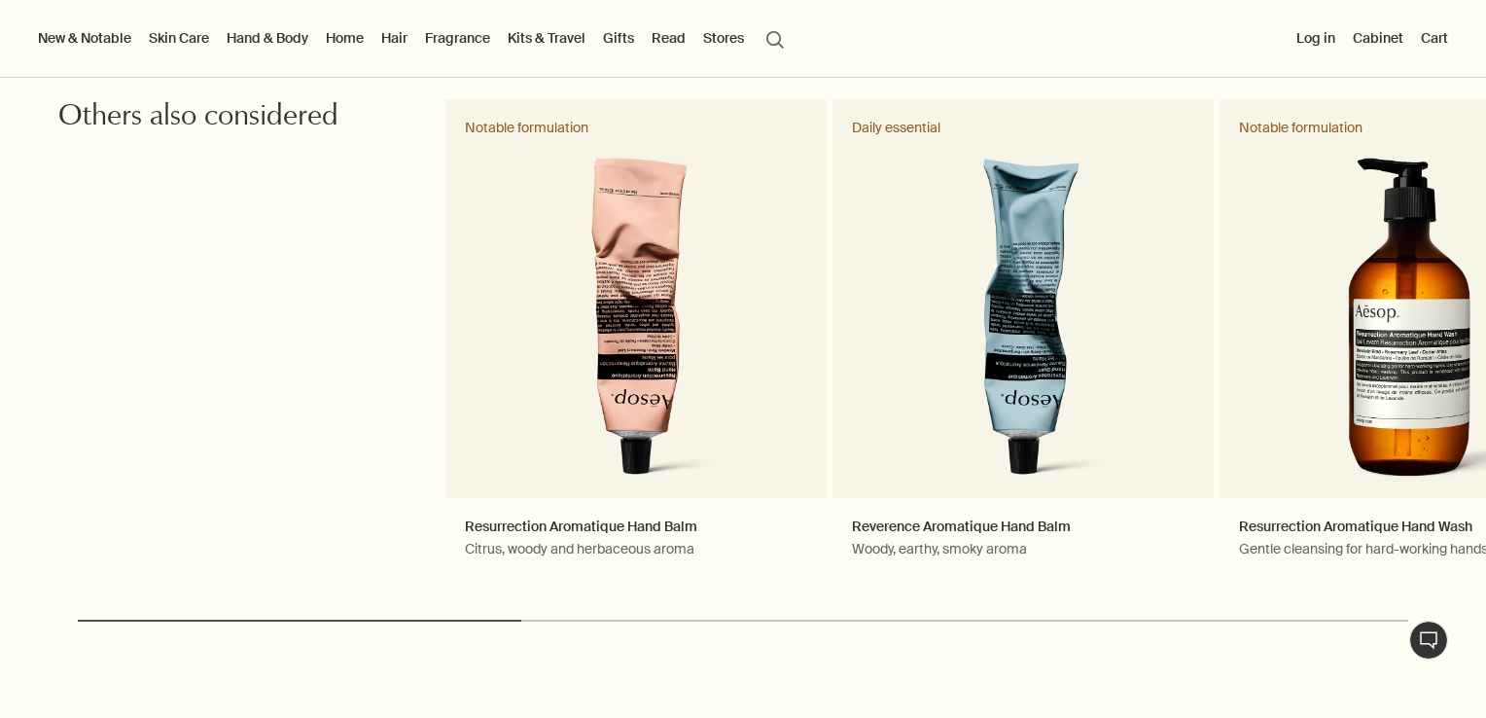
scroll to position [3014, 0]
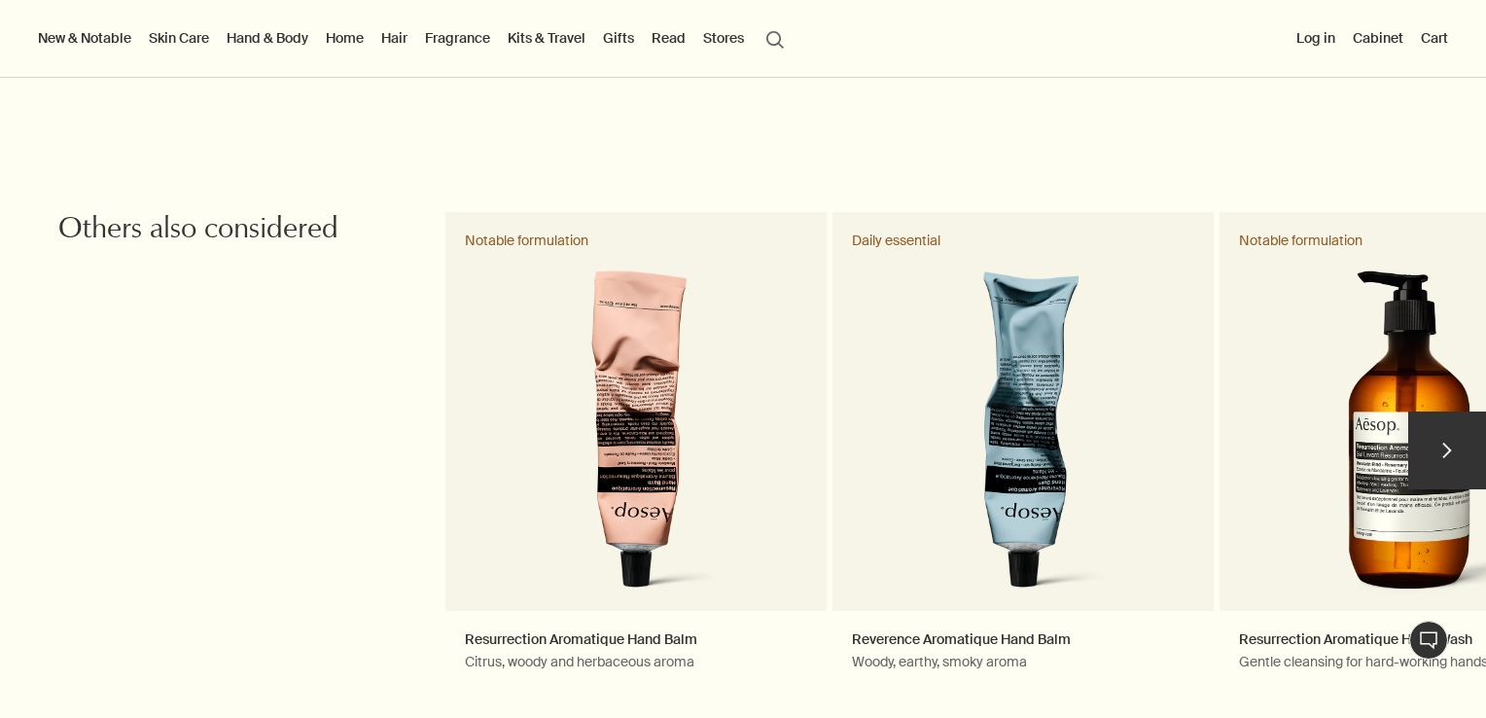
click at [1428, 480] on button "chevron" at bounding box center [1447, 450] width 78 height 78
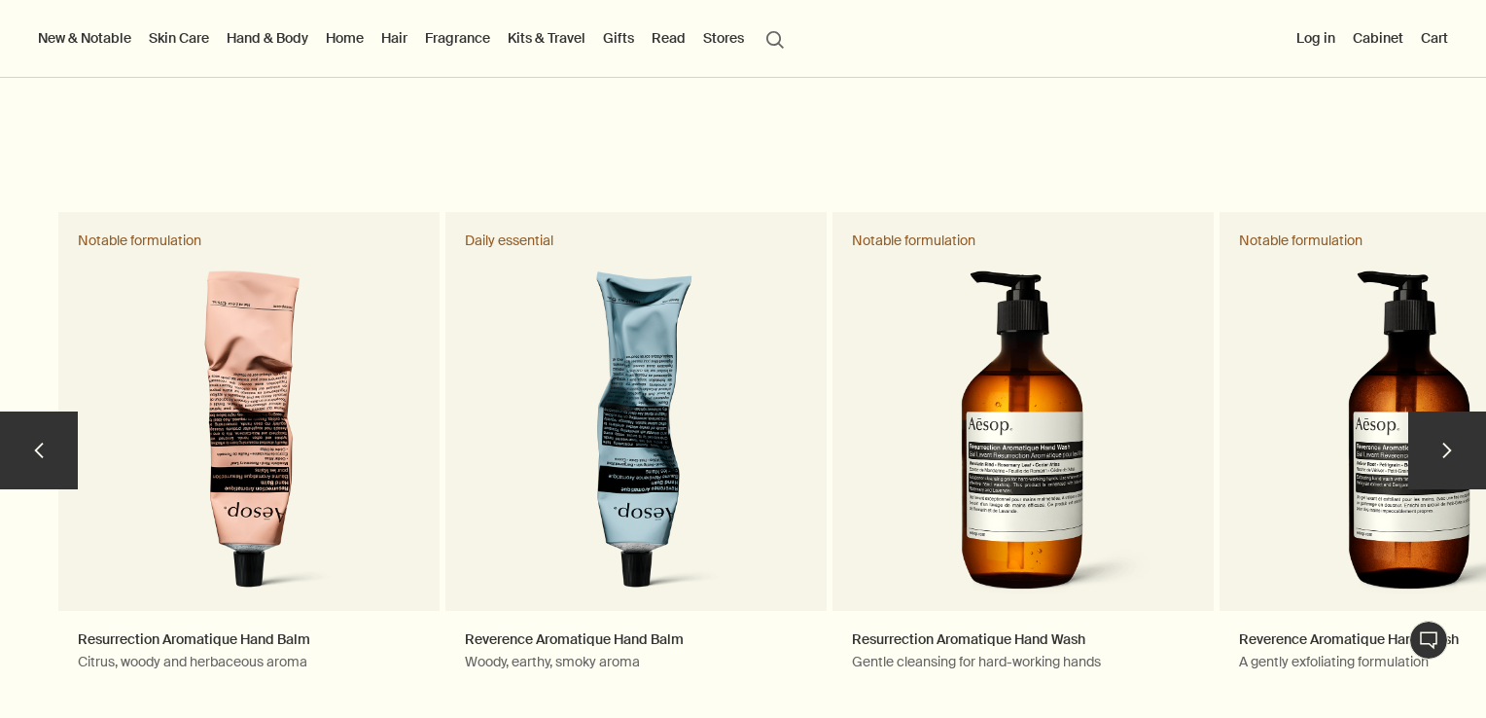
click at [1428, 480] on button "chevron" at bounding box center [1447, 450] width 78 height 78
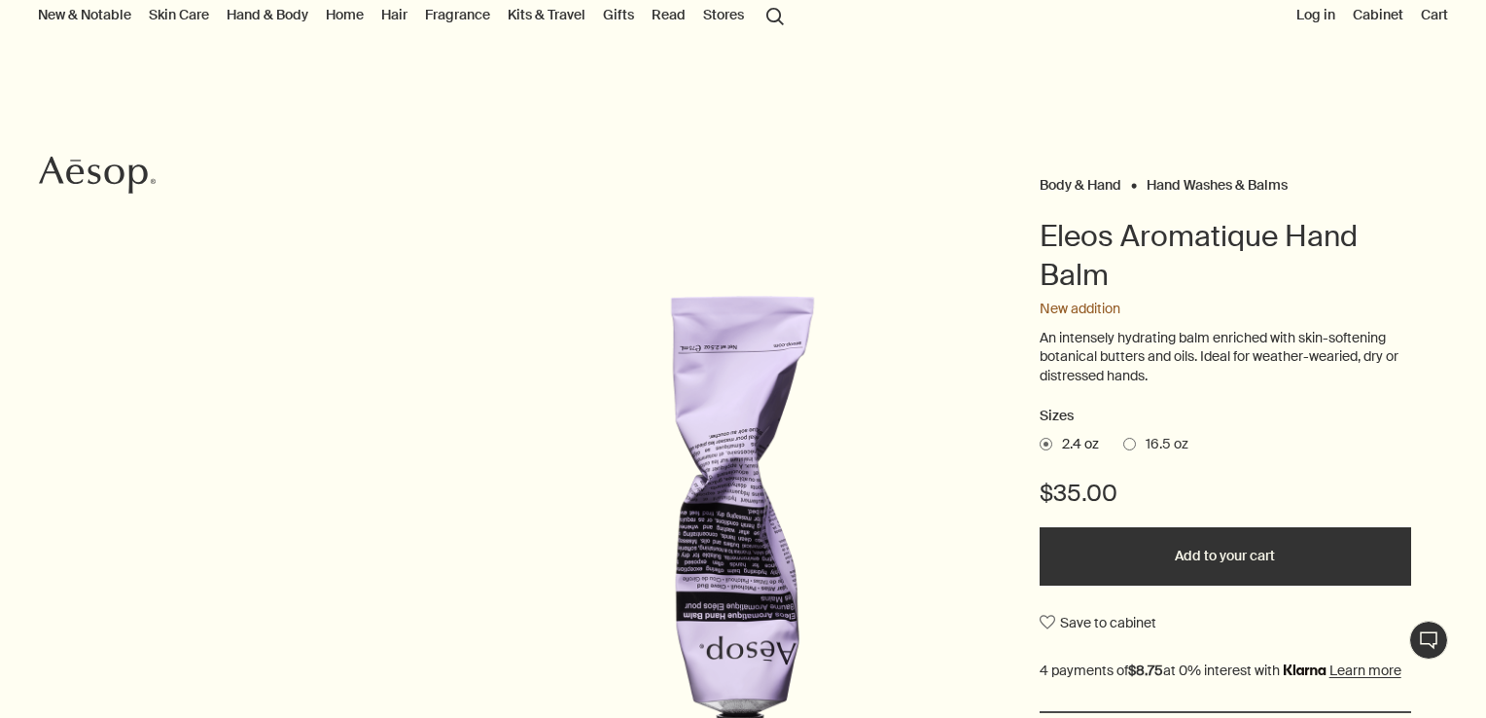
scroll to position [0, 0]
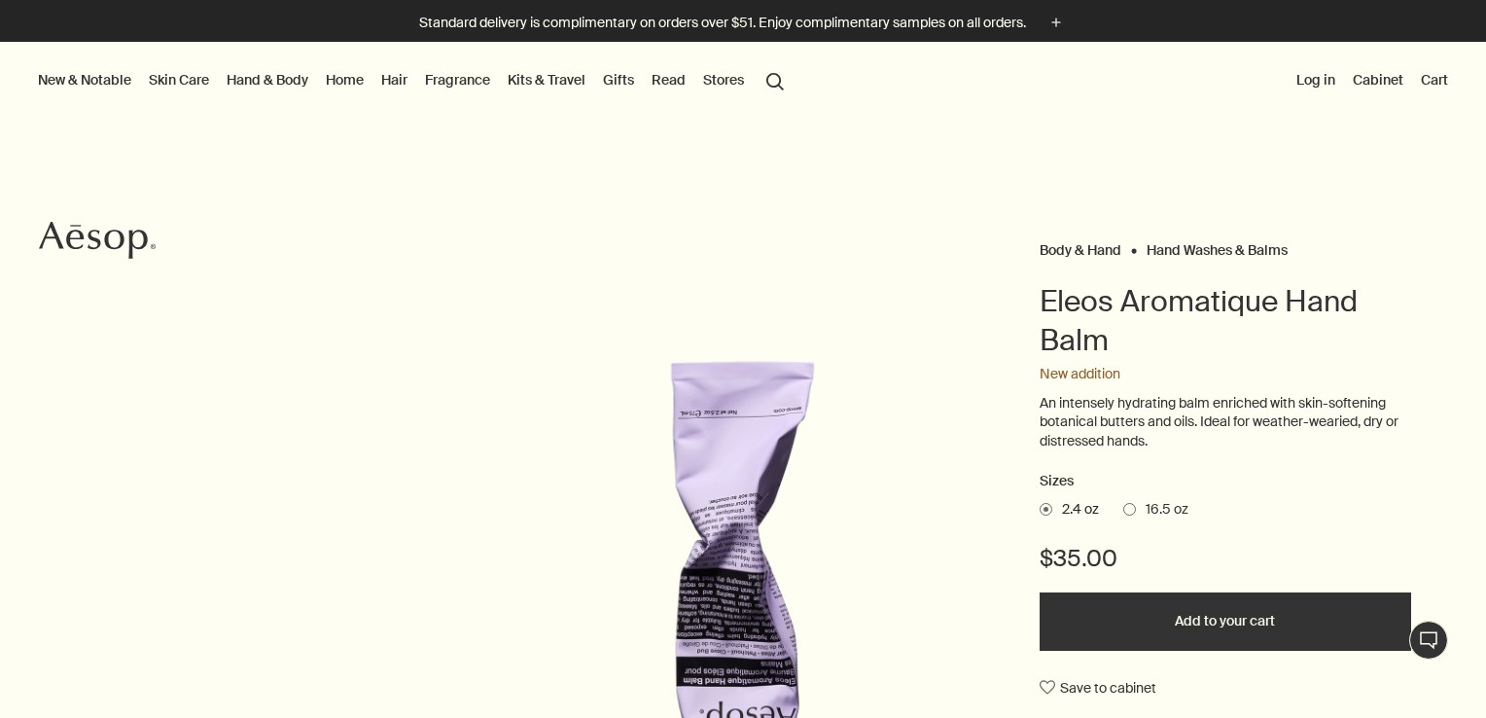
click at [778, 81] on button "search Search" at bounding box center [774, 79] width 35 height 37
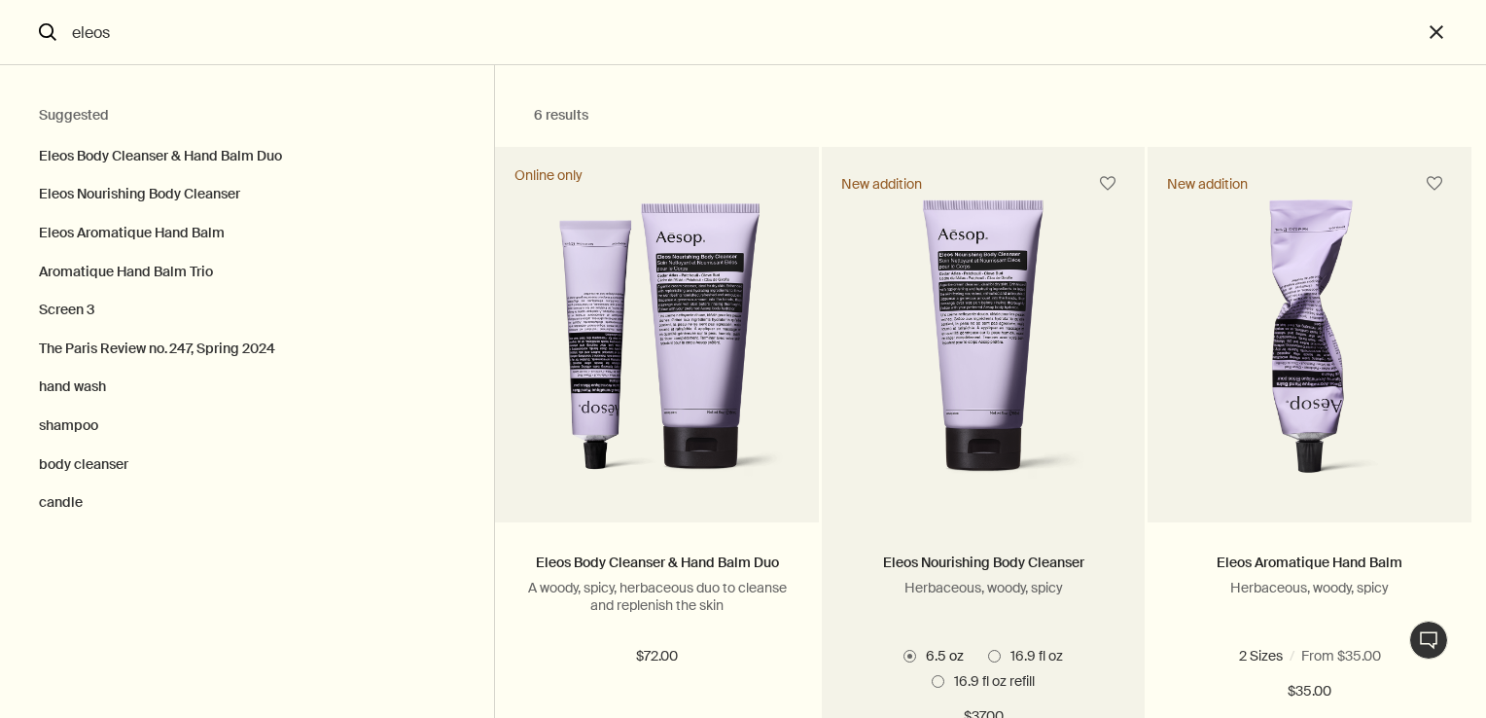
type input "eleos"
click at [981, 334] on img "Search" at bounding box center [984, 346] width 256 height 295
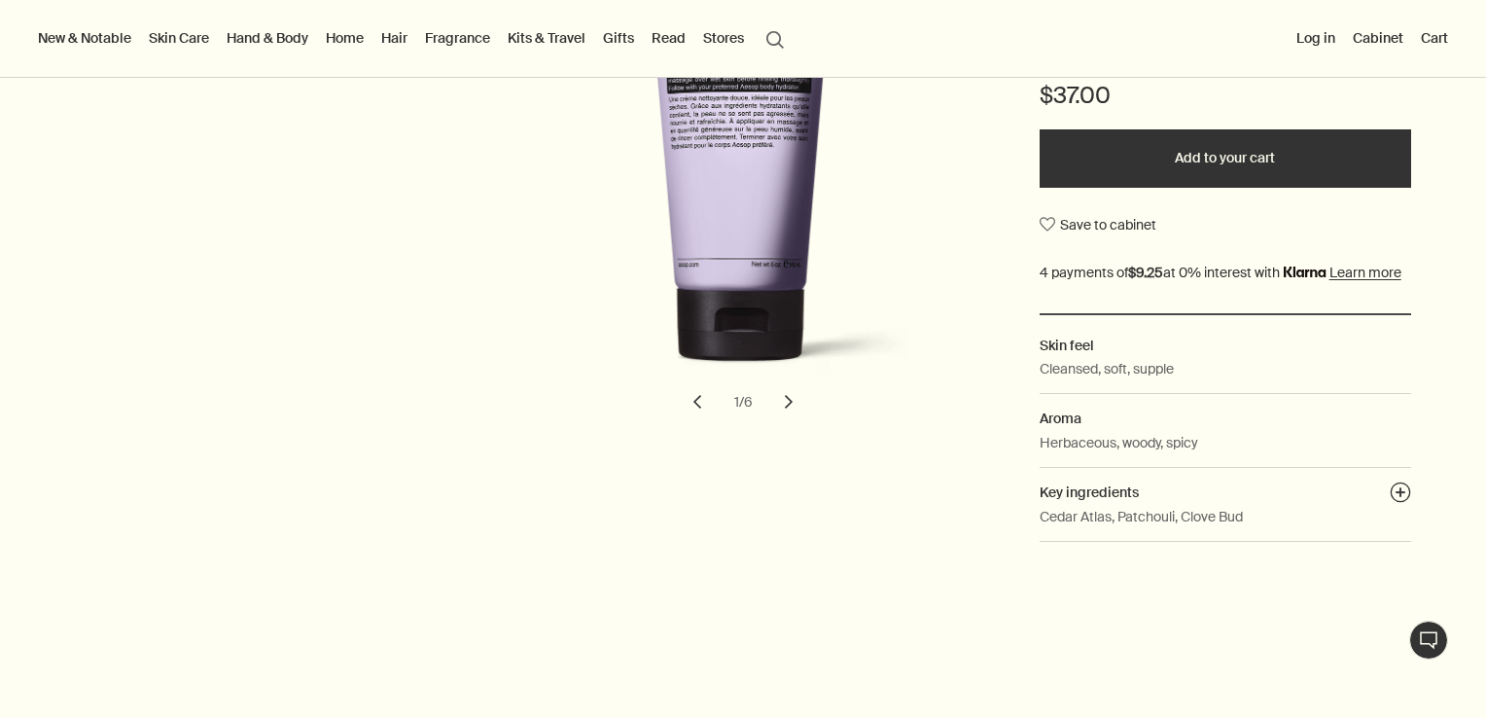
scroll to position [486, 0]
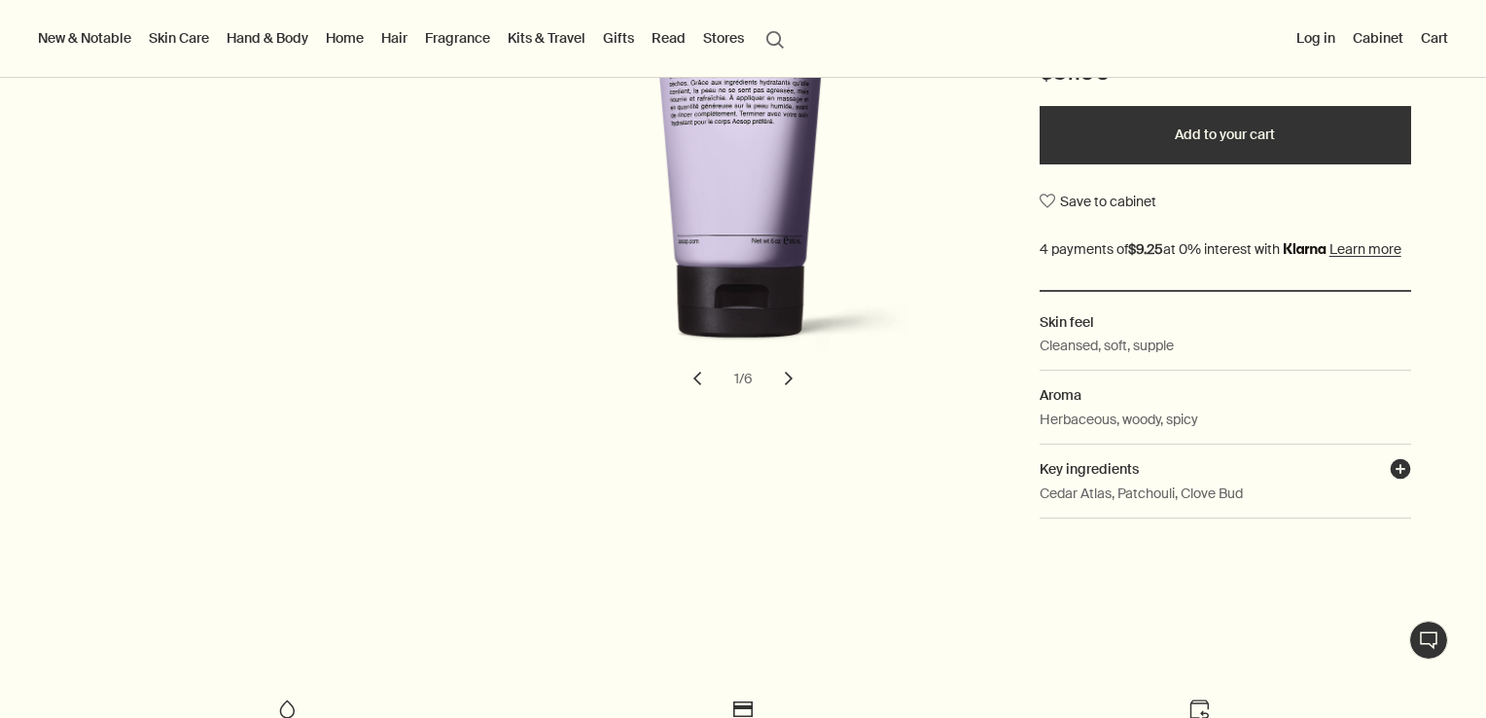
click at [1389, 485] on button "plusAndCloseWithCircle" at bounding box center [1399, 471] width 21 height 27
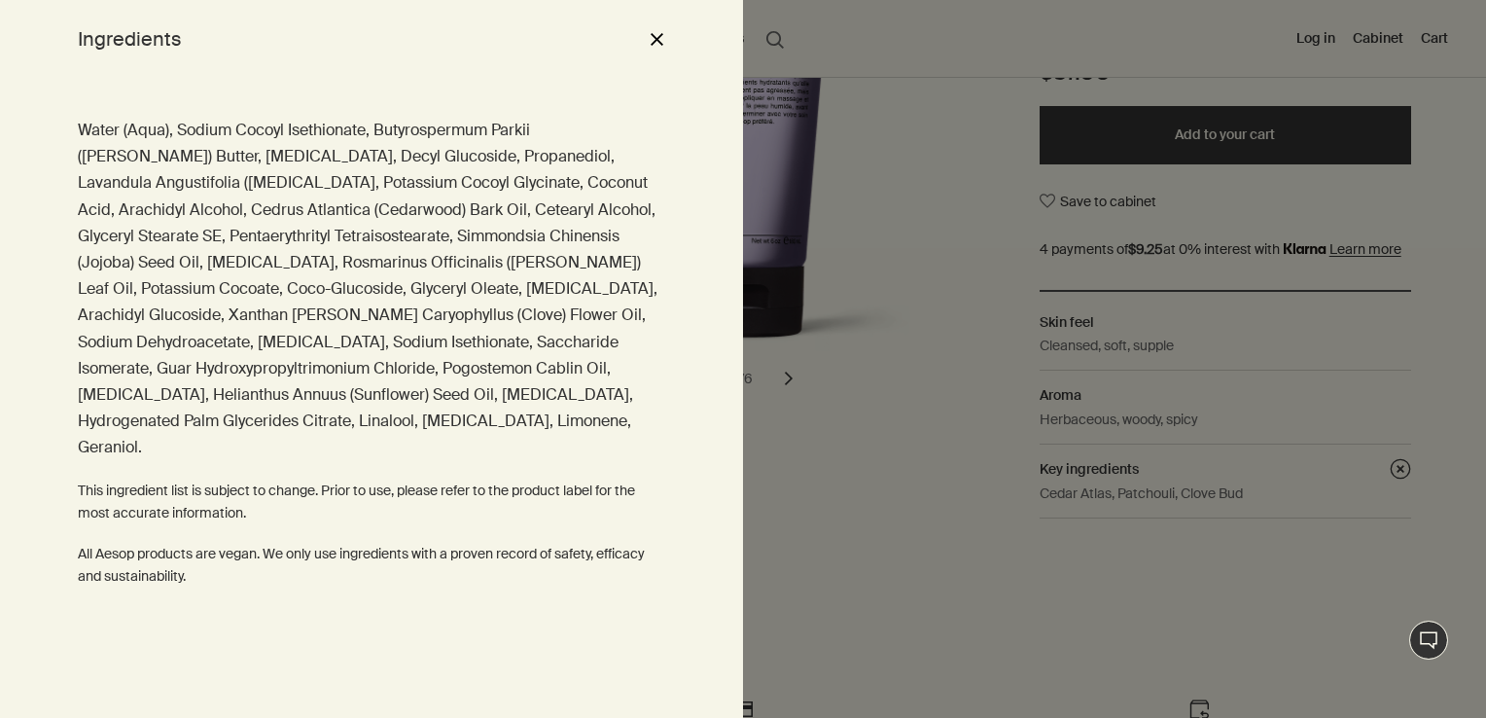
click at [660, 34] on button "close" at bounding box center [656, 38] width 23 height 33
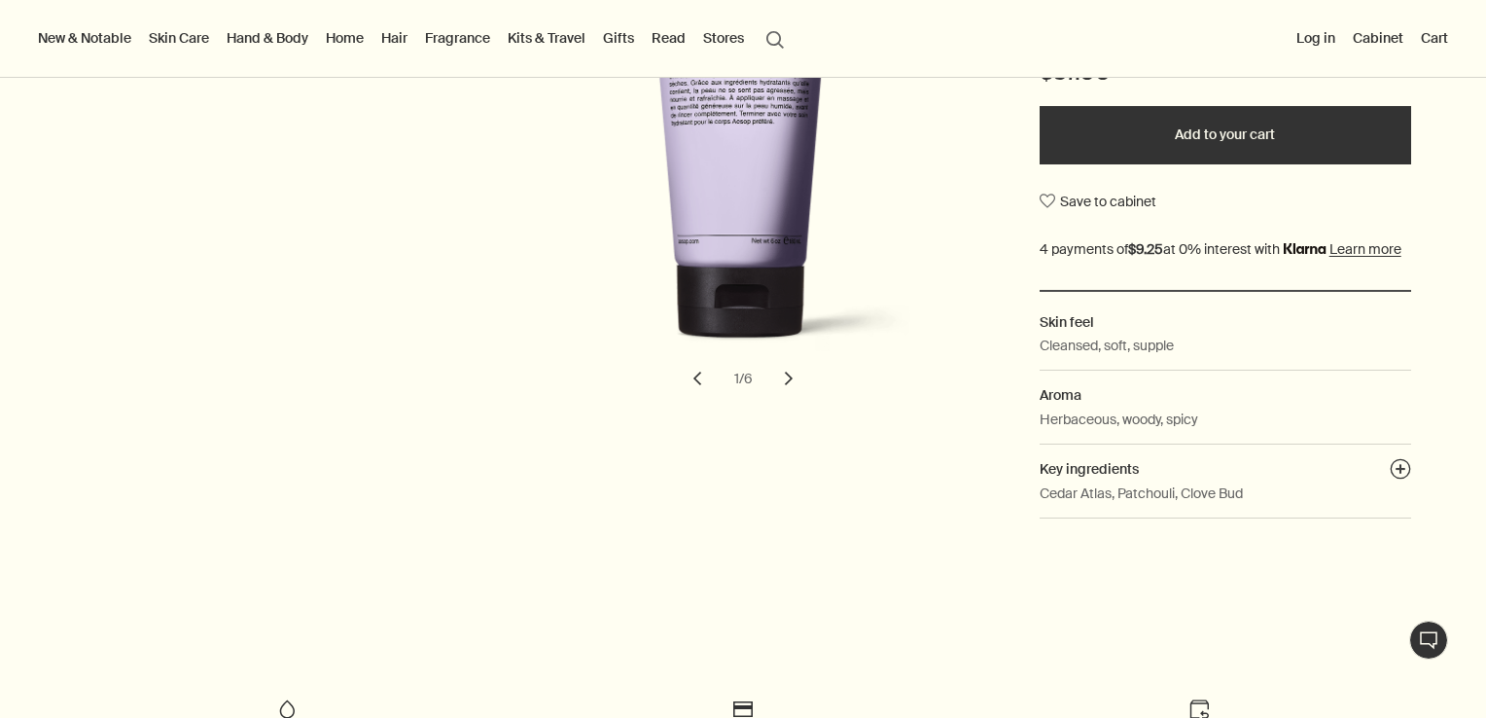
click at [69, 37] on button "New & Notable" at bounding box center [84, 37] width 101 height 25
